Goal: Task Accomplishment & Management: Manage account settings

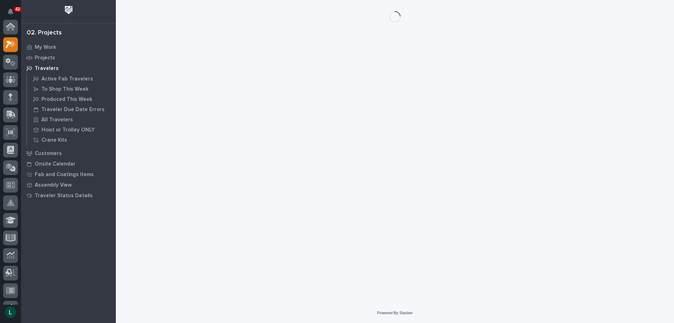
scroll to position [18, 0]
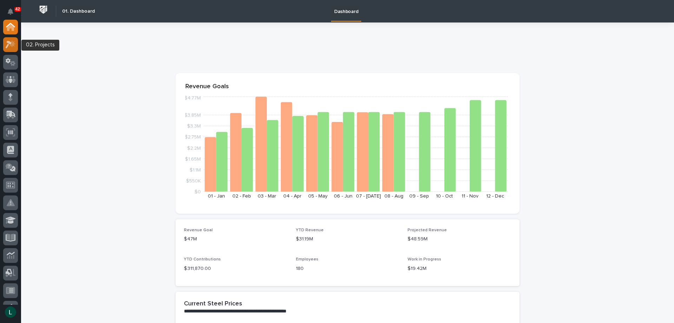
click at [8, 41] on icon at bounding box center [9, 45] width 6 height 8
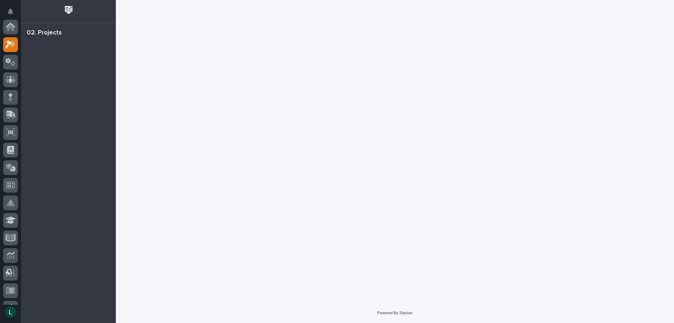
scroll to position [18, 0]
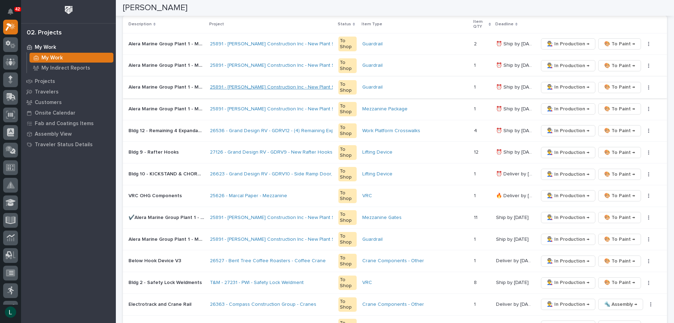
scroll to position [176, 0]
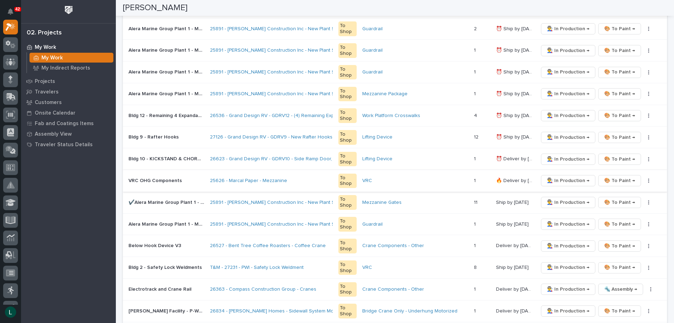
click at [617, 179] on span "🎨 To Paint →" at bounding box center [620, 180] width 31 height 8
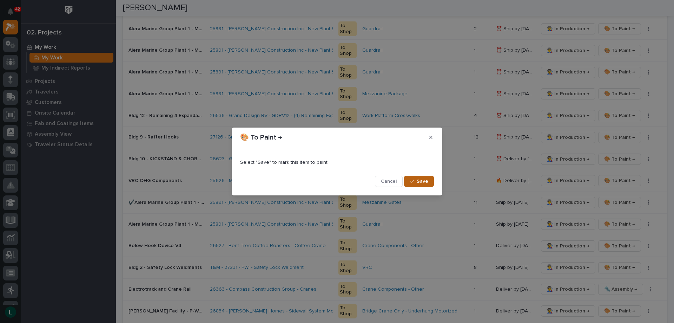
click at [421, 178] on button "Save" at bounding box center [419, 181] width 30 height 11
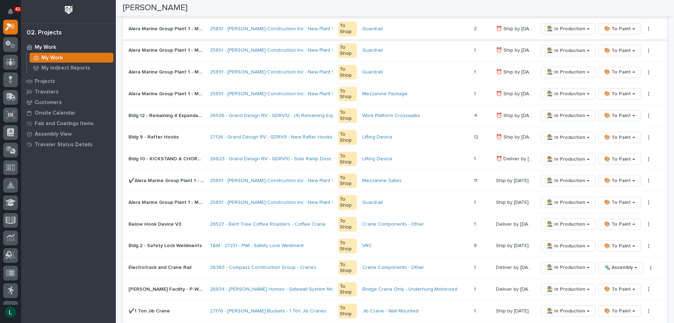
click at [609, 27] on span "🎨 To Paint →" at bounding box center [620, 29] width 31 height 8
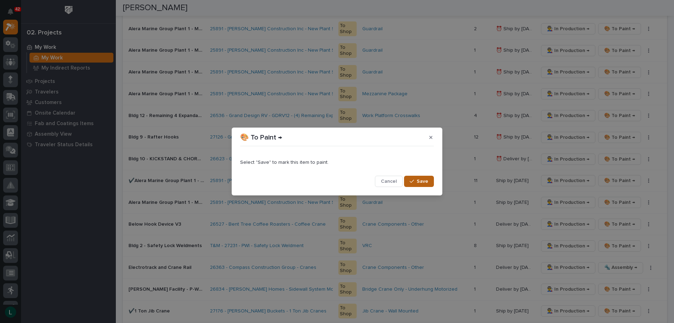
click at [414, 178] on button "Save" at bounding box center [419, 181] width 30 height 11
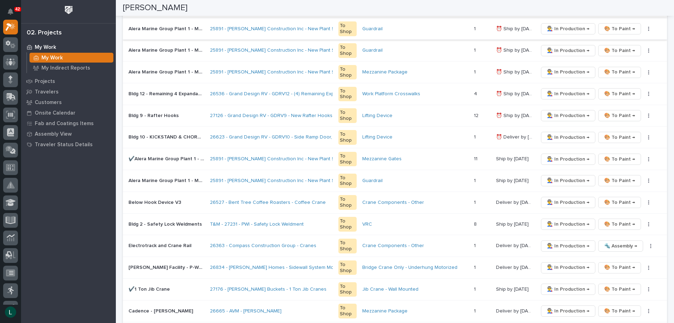
click at [620, 26] on span "🎨 To Paint →" at bounding box center [620, 29] width 31 height 8
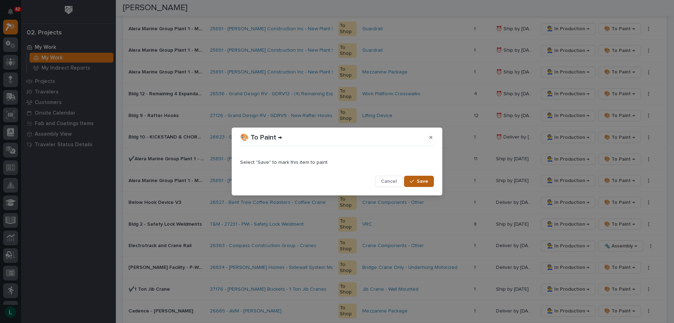
click at [421, 179] on span "Save" at bounding box center [423, 181] width 12 height 6
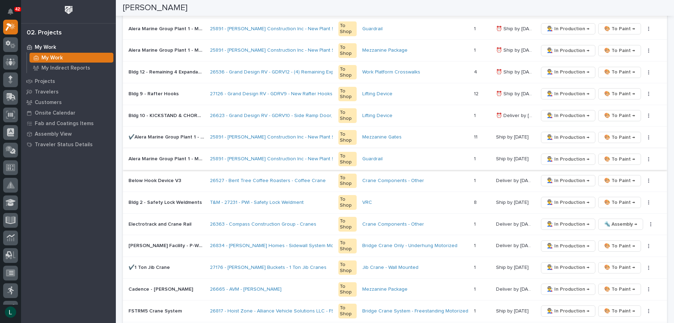
click at [613, 158] on span "🎨 To Paint →" at bounding box center [620, 159] width 31 height 8
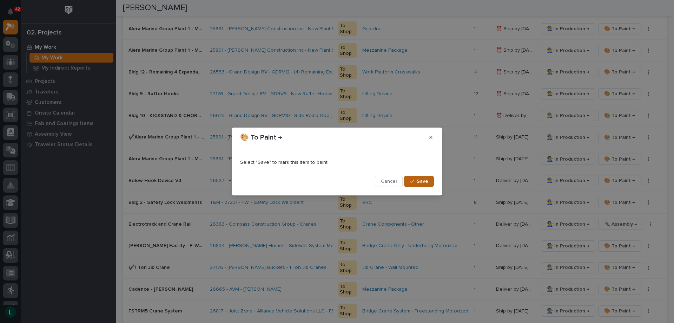
click at [421, 179] on span "Save" at bounding box center [423, 181] width 12 height 6
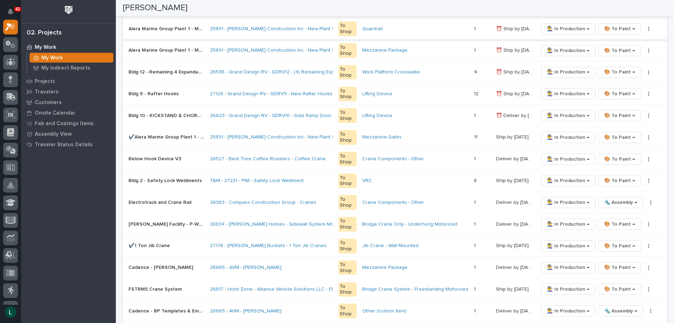
click at [621, 27] on span "🎨 To Paint →" at bounding box center [620, 29] width 31 height 8
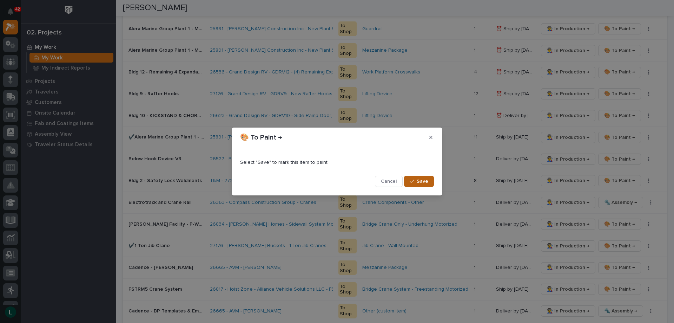
click at [420, 179] on span "Save" at bounding box center [423, 181] width 12 height 6
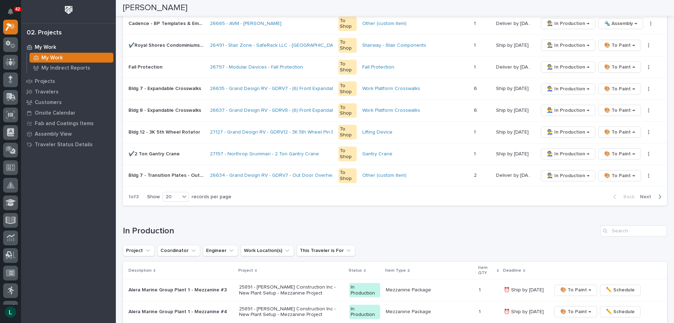
scroll to position [457, 0]
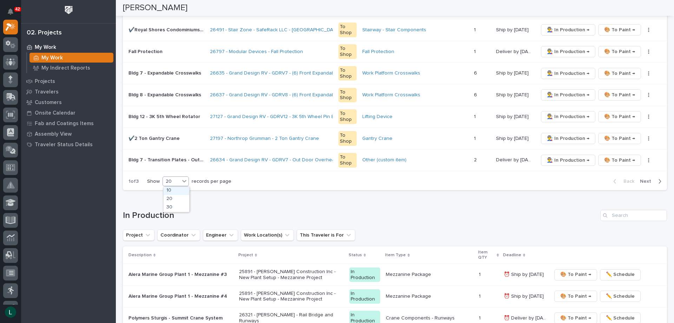
click at [172, 180] on div "20" at bounding box center [171, 181] width 17 height 7
click at [180, 205] on div "30" at bounding box center [177, 207] width 26 height 8
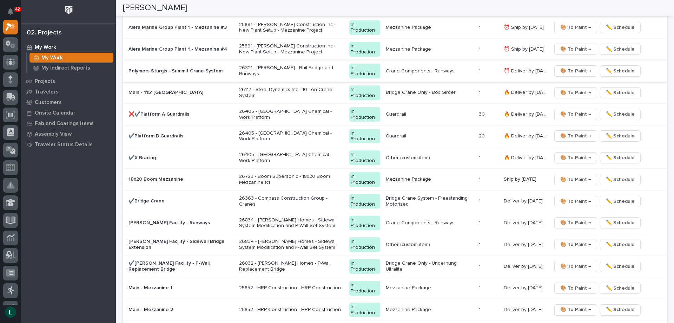
scroll to position [952, 0]
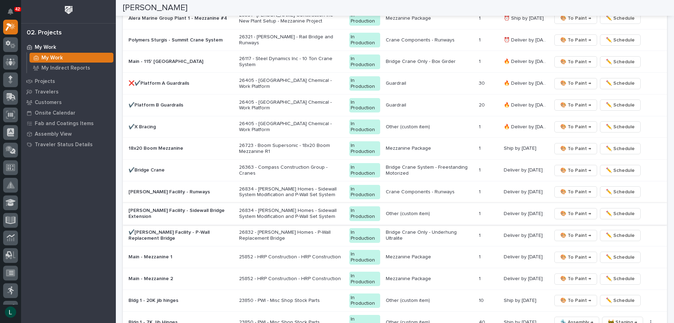
click at [571, 211] on span "🎨 To Paint →" at bounding box center [576, 213] width 31 height 8
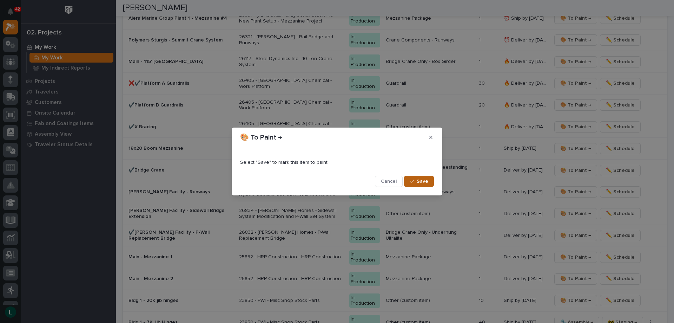
click at [419, 180] on span "Save" at bounding box center [423, 181] width 12 height 6
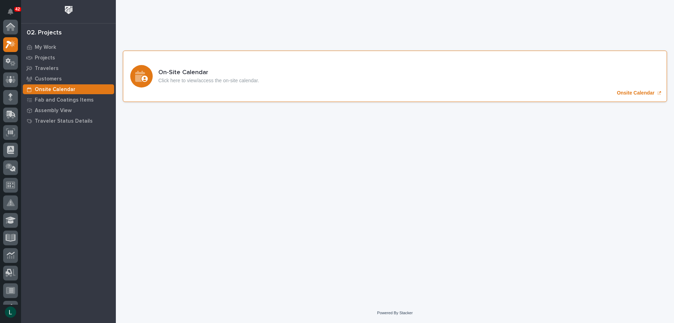
scroll to position [18, 0]
click at [144, 74] on icon "Onsite Calendar" at bounding box center [141, 76] width 13 height 11
